Goal: Information Seeking & Learning: Check status

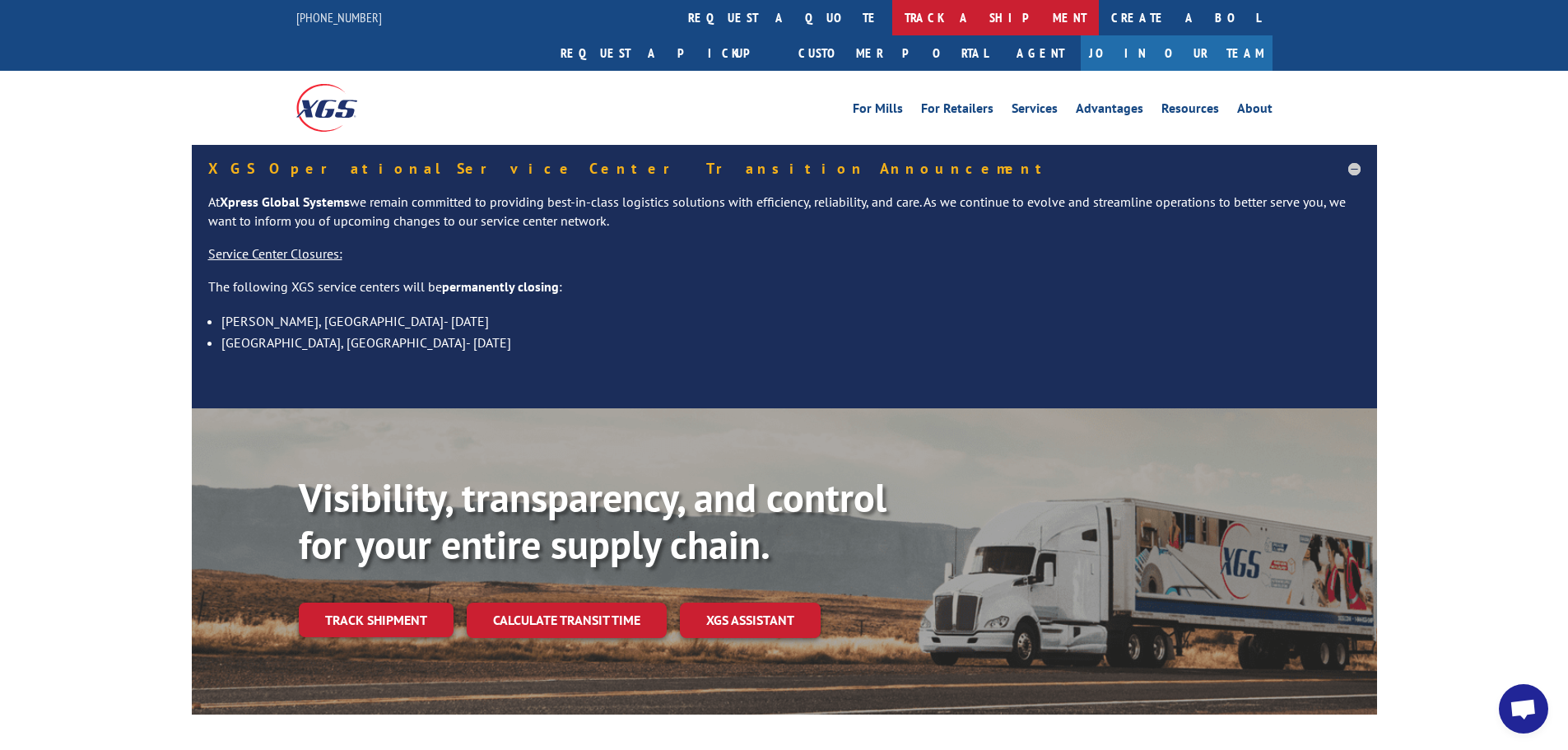
click at [893, 21] on link "track a shipment" at bounding box center [996, 17] width 207 height 35
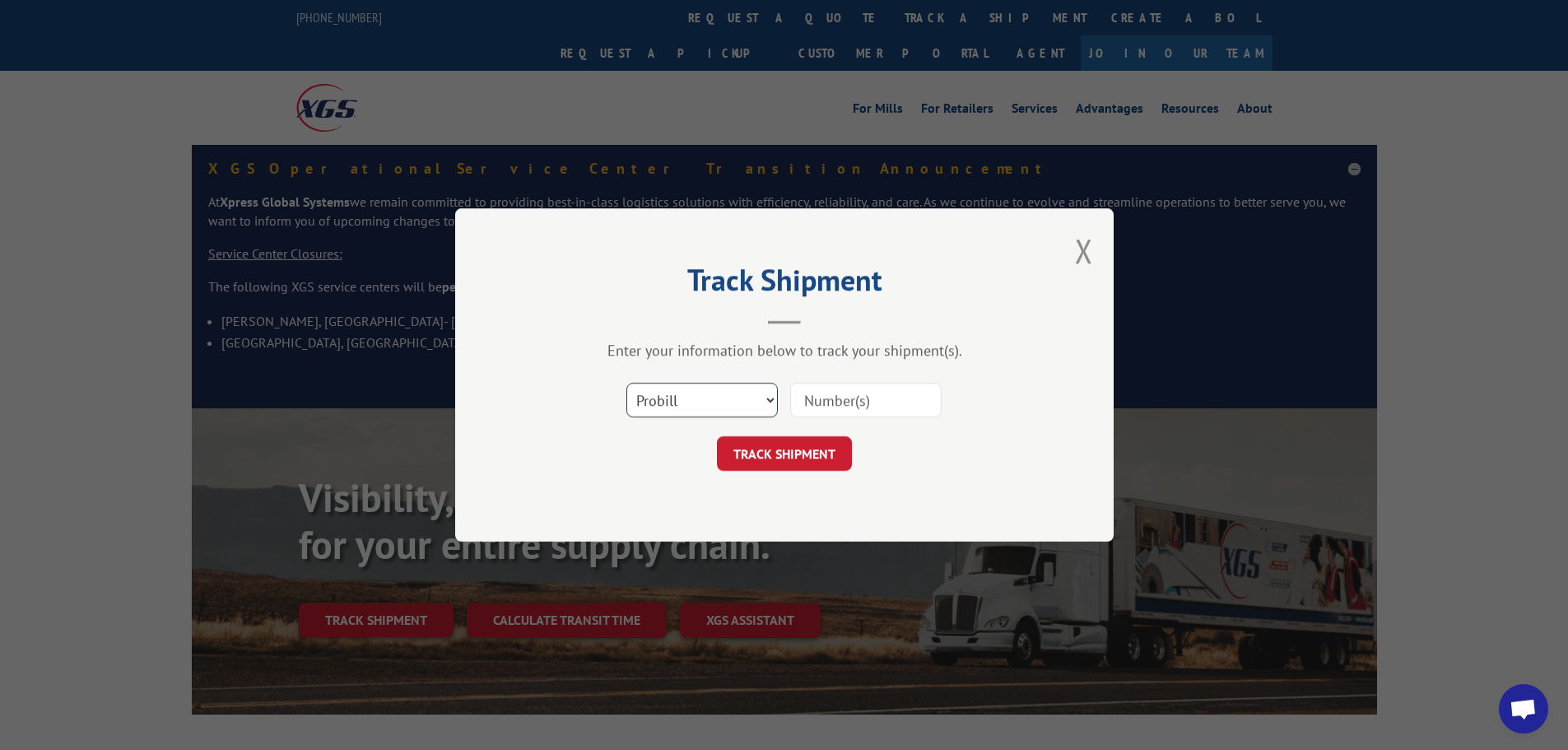
click at [683, 402] on select "Select category... Probill BOL PO" at bounding box center [702, 400] width 151 height 34
select select "bol"
click at [627, 383] on select "Select category... Probill BOL PO" at bounding box center [702, 400] width 151 height 34
click at [857, 392] on input at bounding box center [866, 400] width 151 height 34
click at [857, 395] on input at bounding box center [866, 400] width 151 height 34
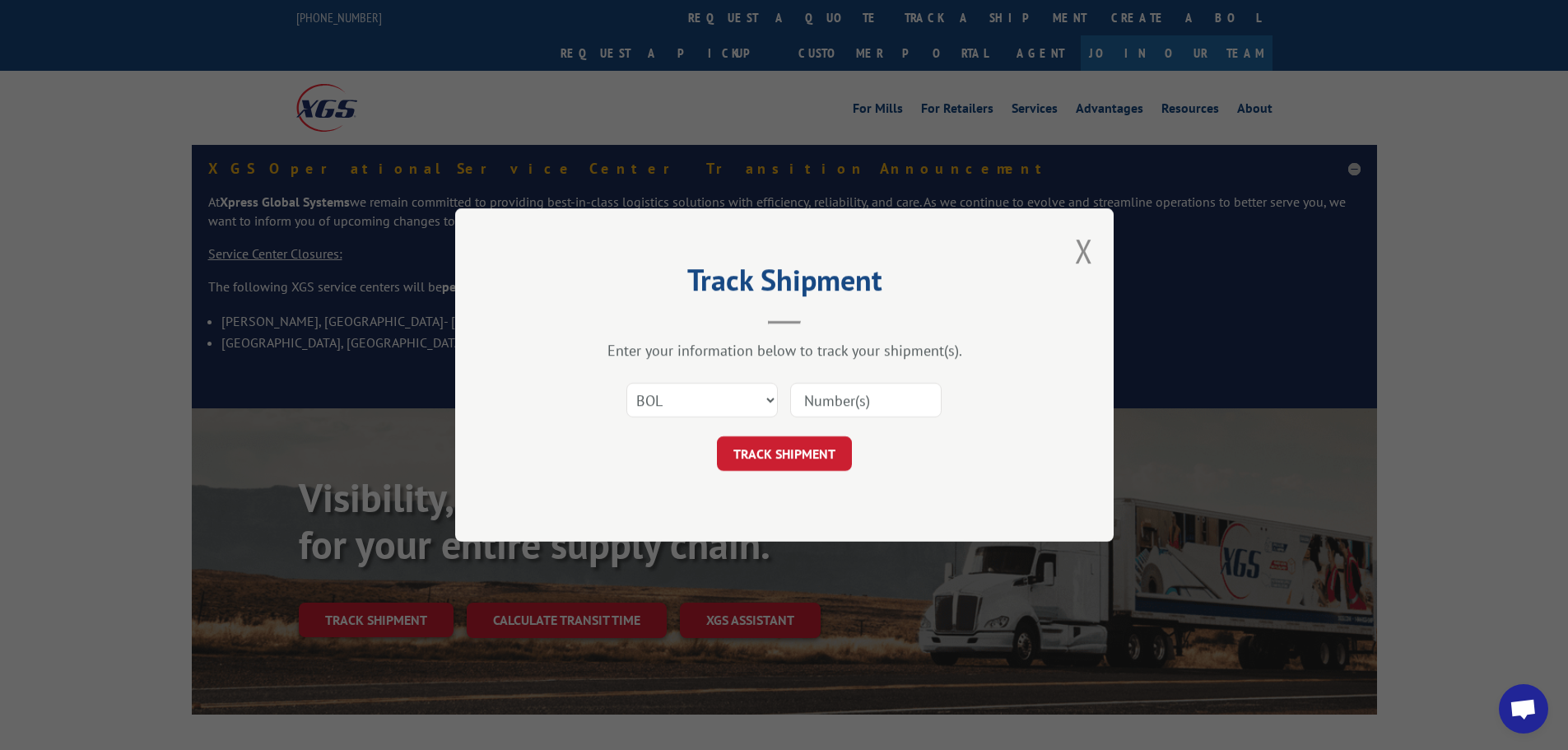
paste input "5159829"
type input "5159829"
click at [772, 461] on button "TRACK SHIPMENT" at bounding box center [784, 453] width 135 height 34
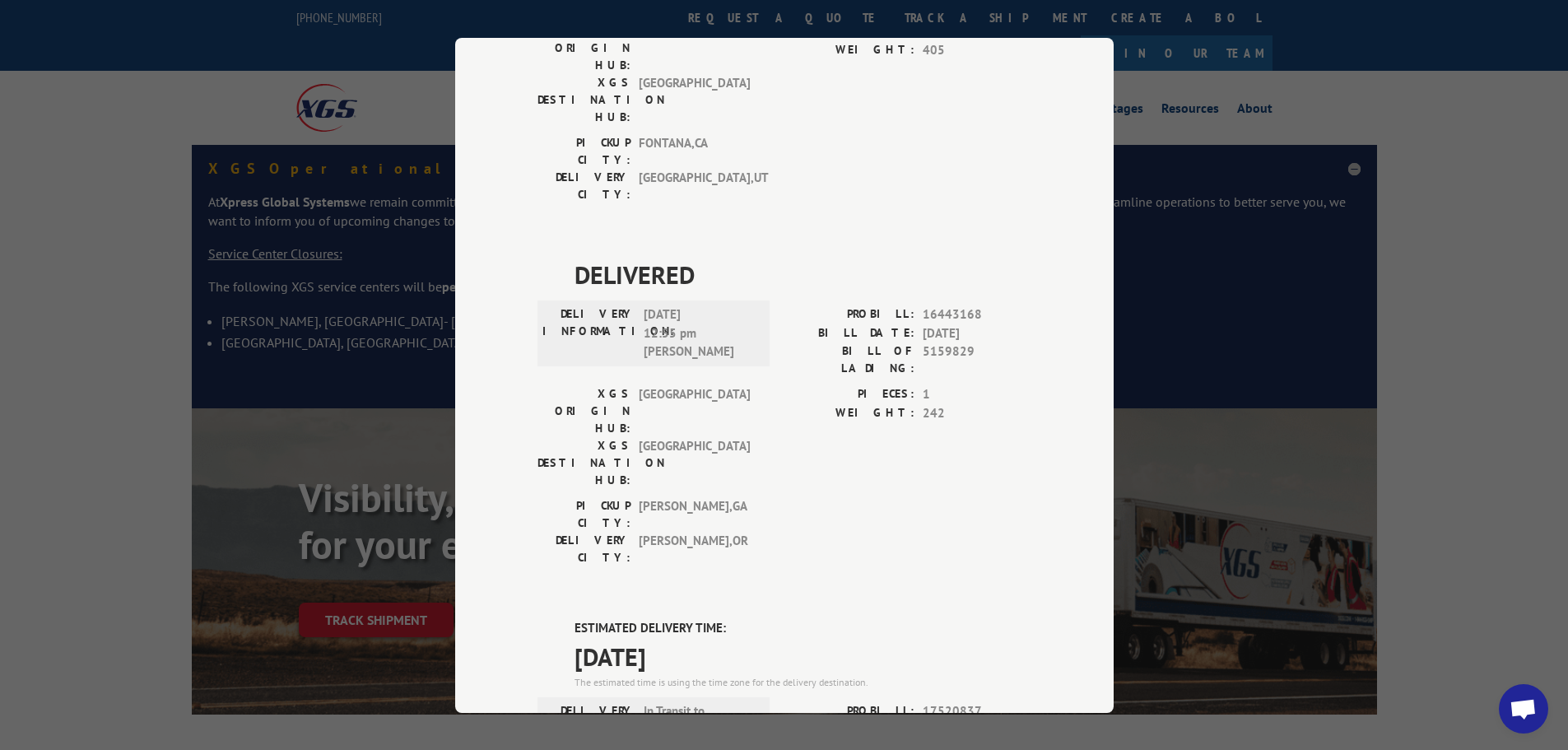
scroll to position [412, 0]
